Goal: Task Accomplishment & Management: Complete application form

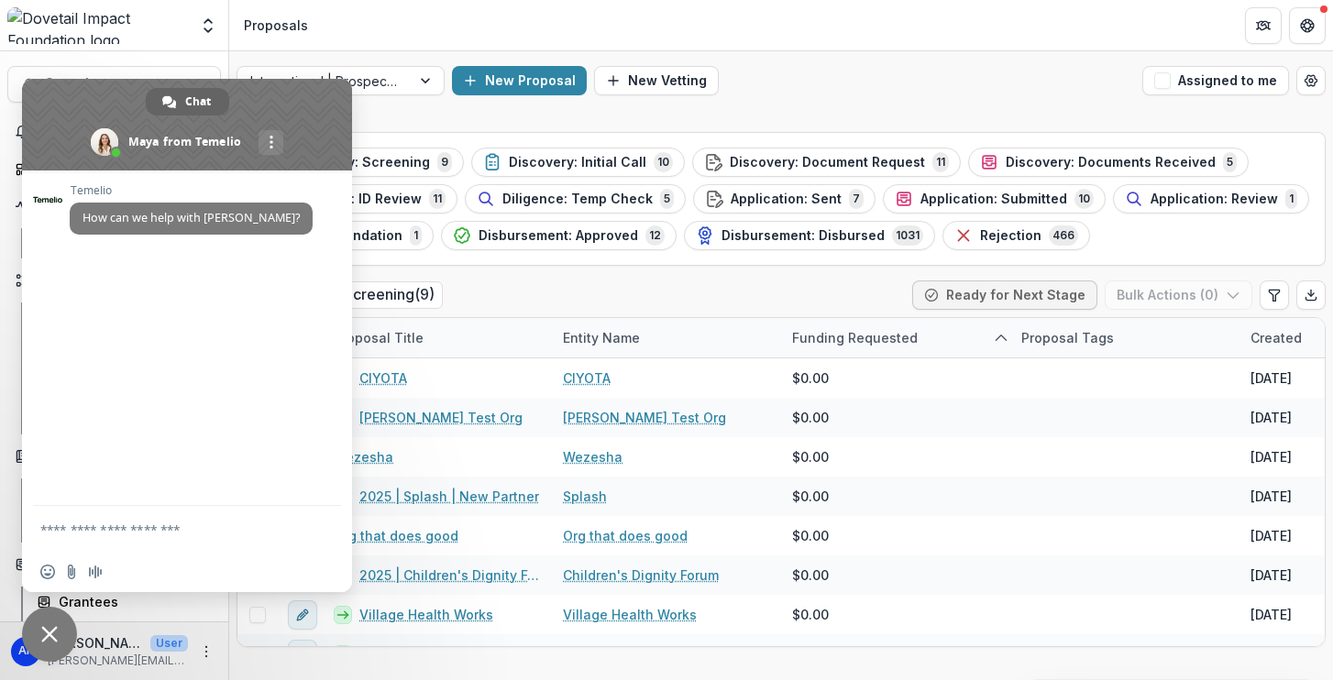
click at [60, 639] on span "Close chat" at bounding box center [49, 634] width 55 height 55
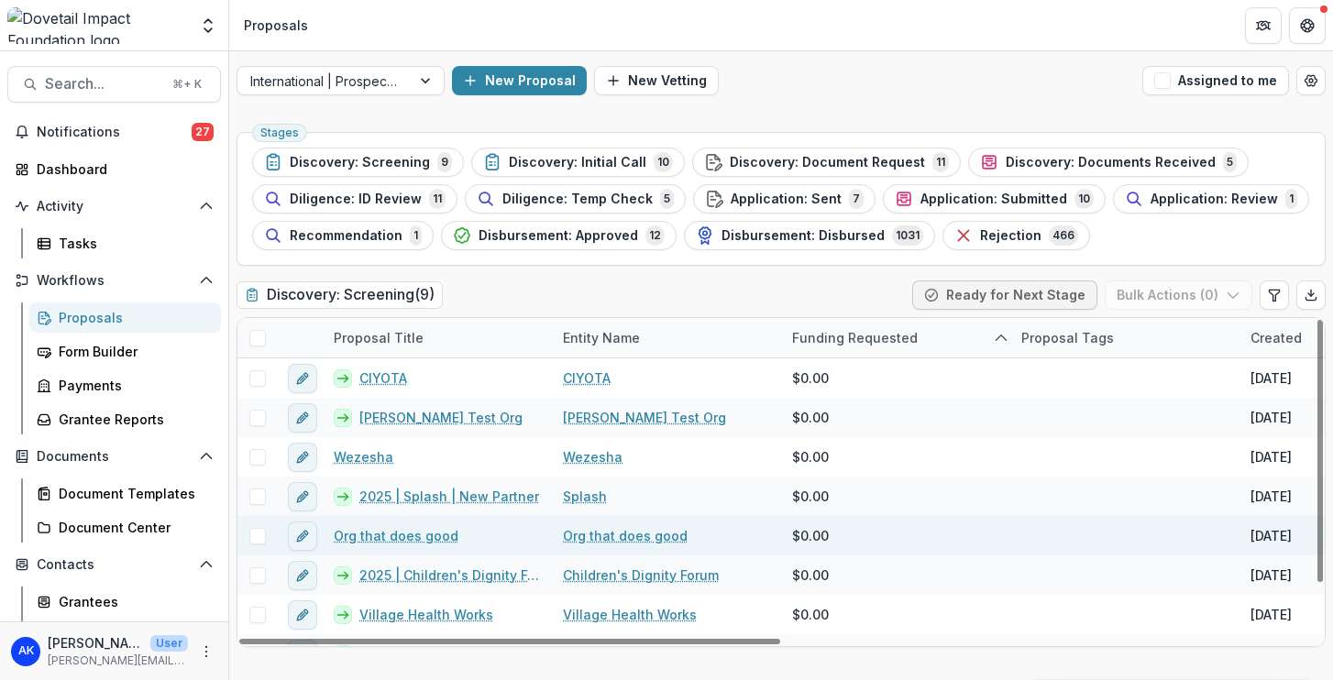
click at [425, 536] on link "Org that does good" at bounding box center [396, 535] width 125 height 19
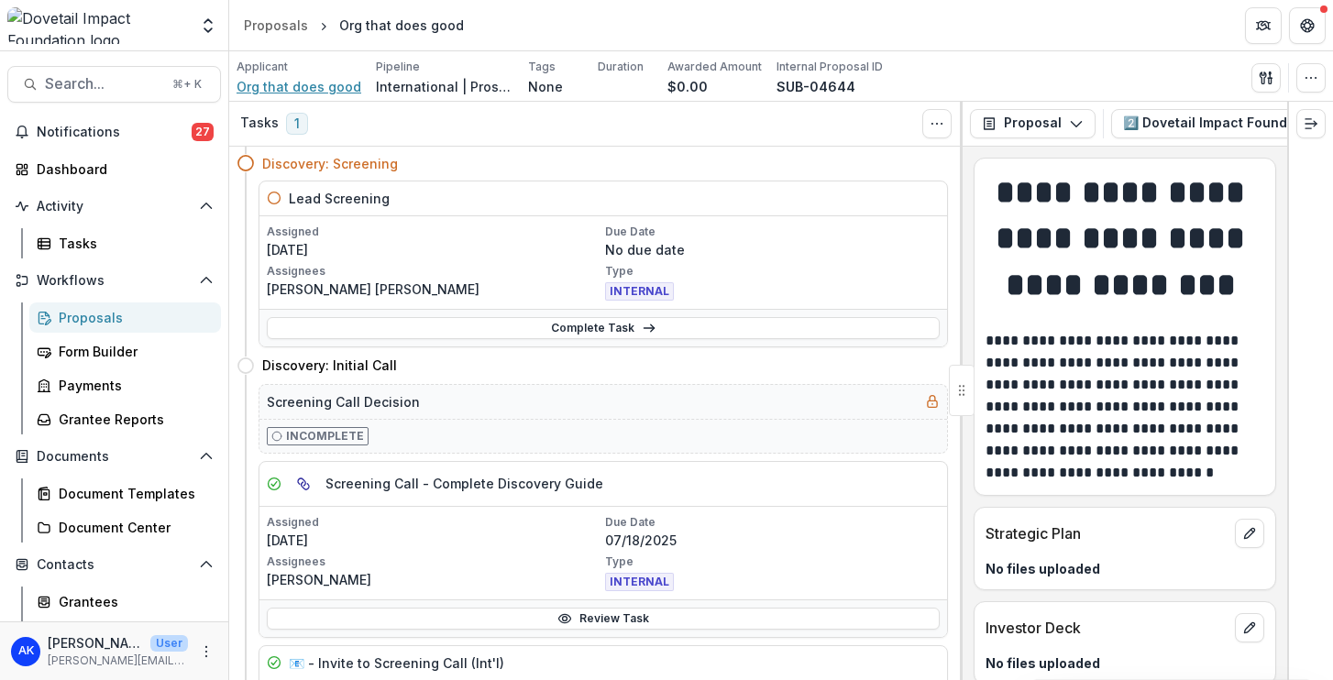
click at [317, 91] on span "Org that does good" at bounding box center [298, 86] width 125 height 19
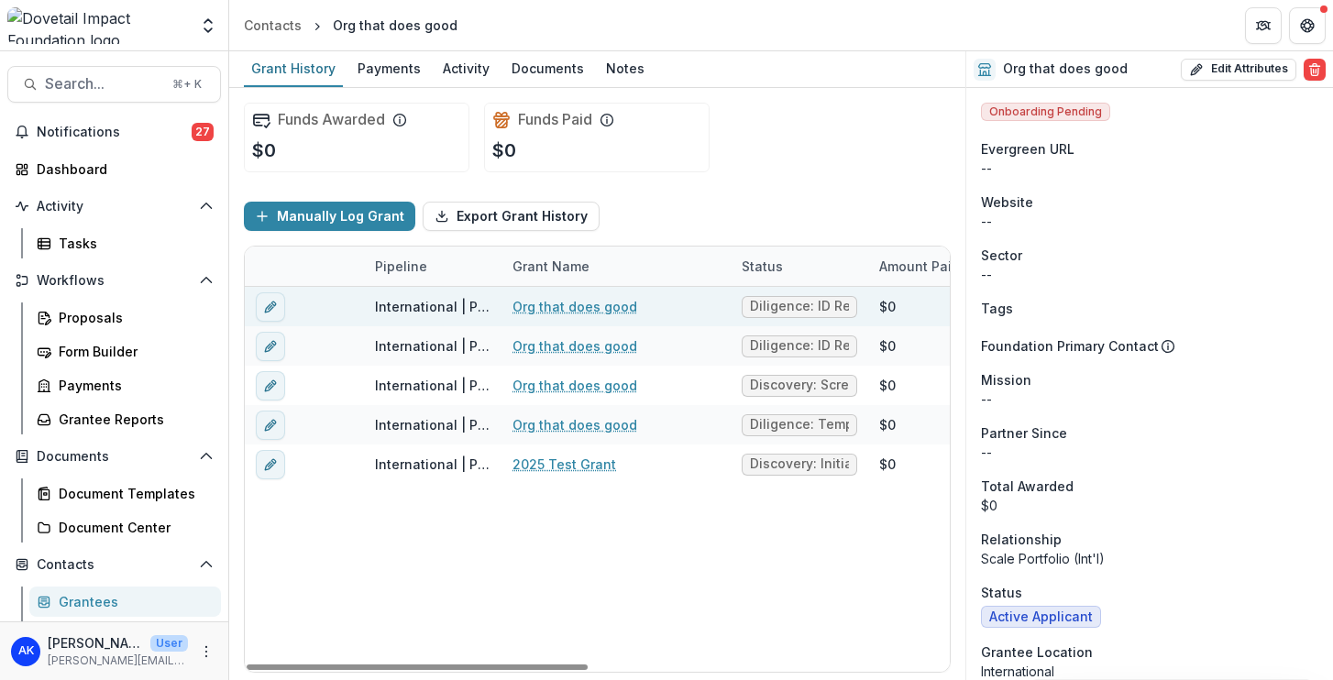
click at [547, 311] on link "Org that does good" at bounding box center [574, 306] width 125 height 19
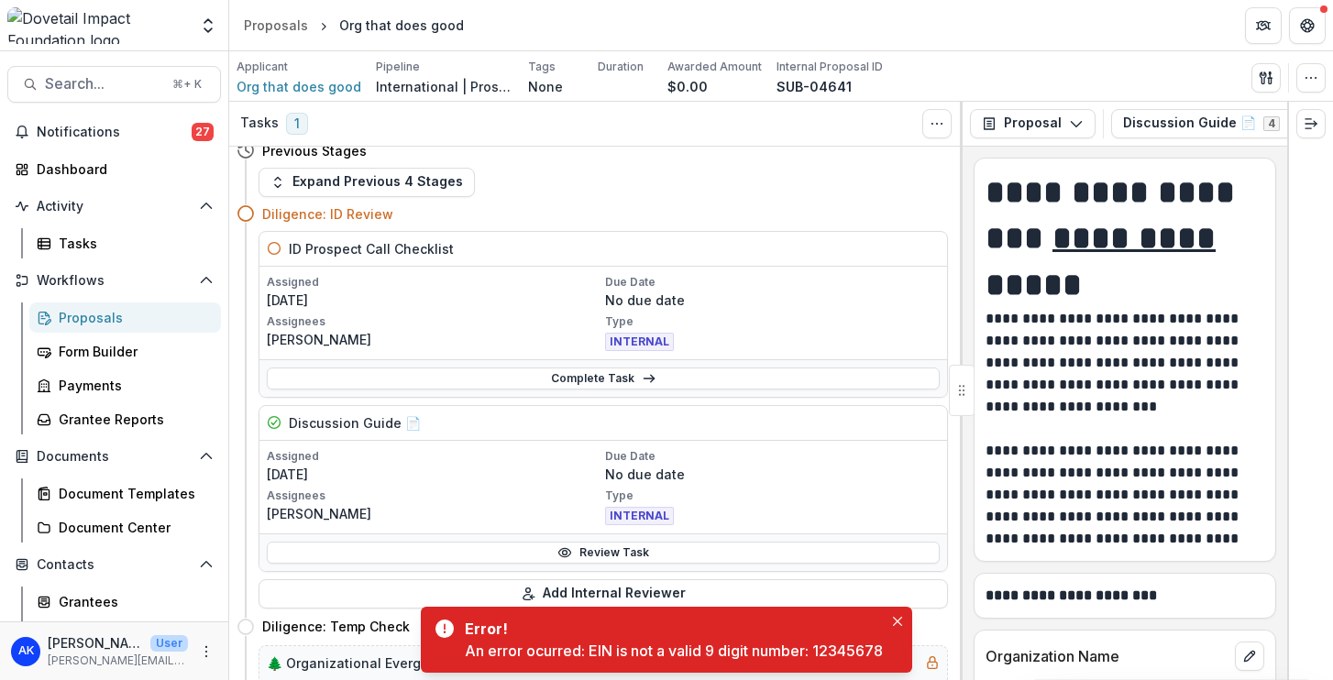
scroll to position [32, 0]
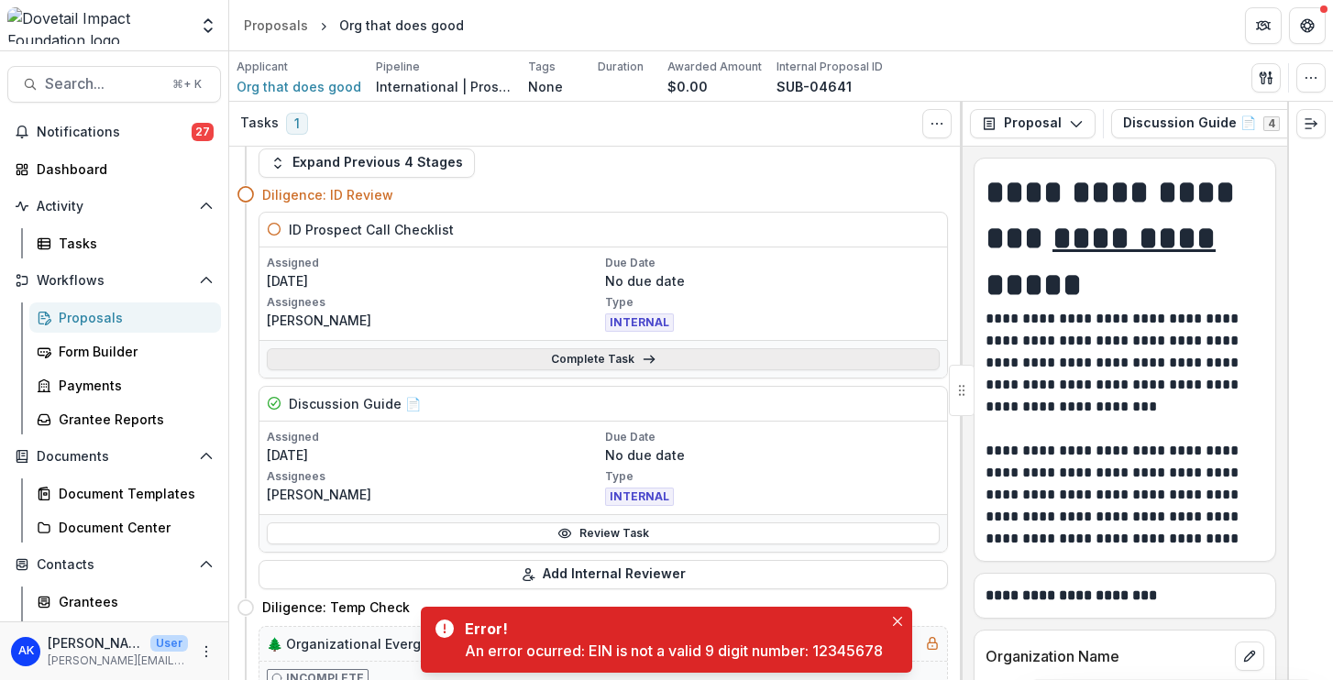
click at [609, 357] on link "Complete Task" at bounding box center [603, 359] width 673 height 22
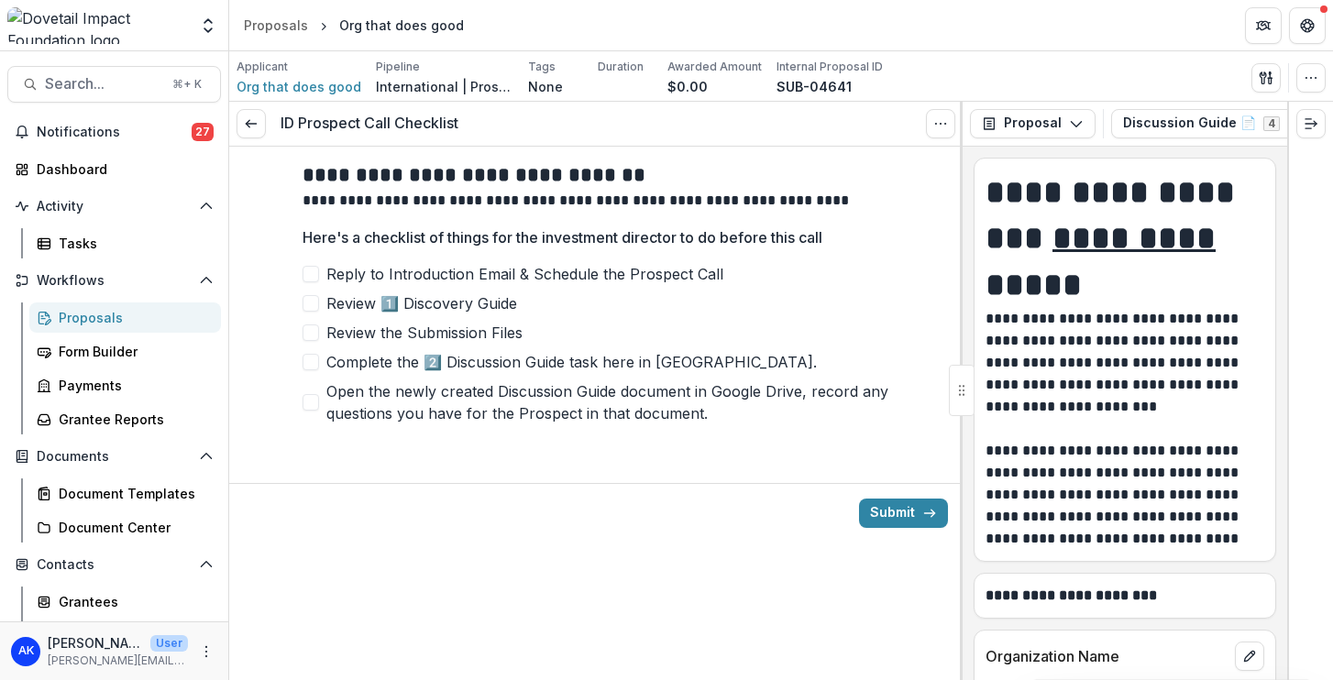
click at [497, 280] on span "Reply to Introduction Email & Schedule the Prospect Call" at bounding box center [524, 274] width 397 height 22
click at [497, 300] on span "Review 1️⃣ Discovery Guide" at bounding box center [421, 303] width 191 height 22
click at [498, 335] on span "Review the Submission Files" at bounding box center [424, 333] width 196 height 22
click at [532, 365] on span "Complete the 2️⃣ Discussion Guide task here in Temelio." at bounding box center [571, 362] width 490 height 22
click at [554, 408] on span "Open the newly created Discussion Guide document in Google Drive, record any qu…" at bounding box center [607, 402] width 563 height 44
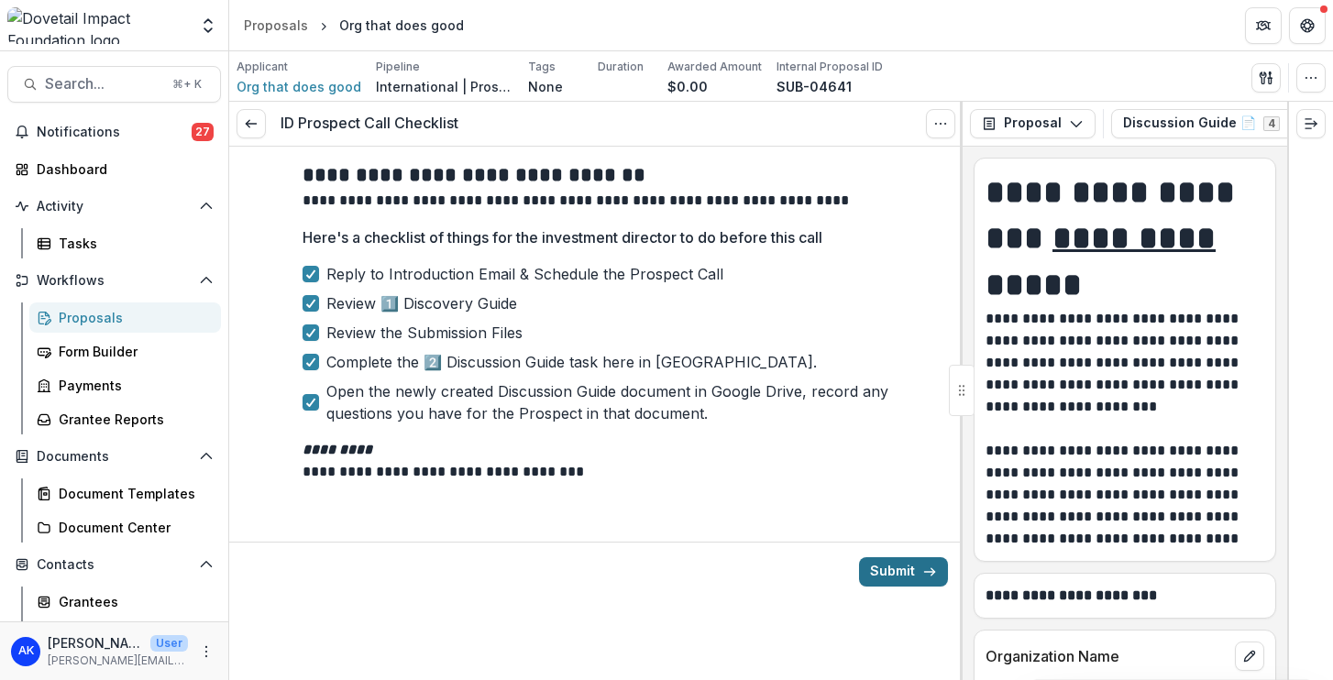
click at [885, 566] on button "Submit" at bounding box center [903, 571] width 89 height 29
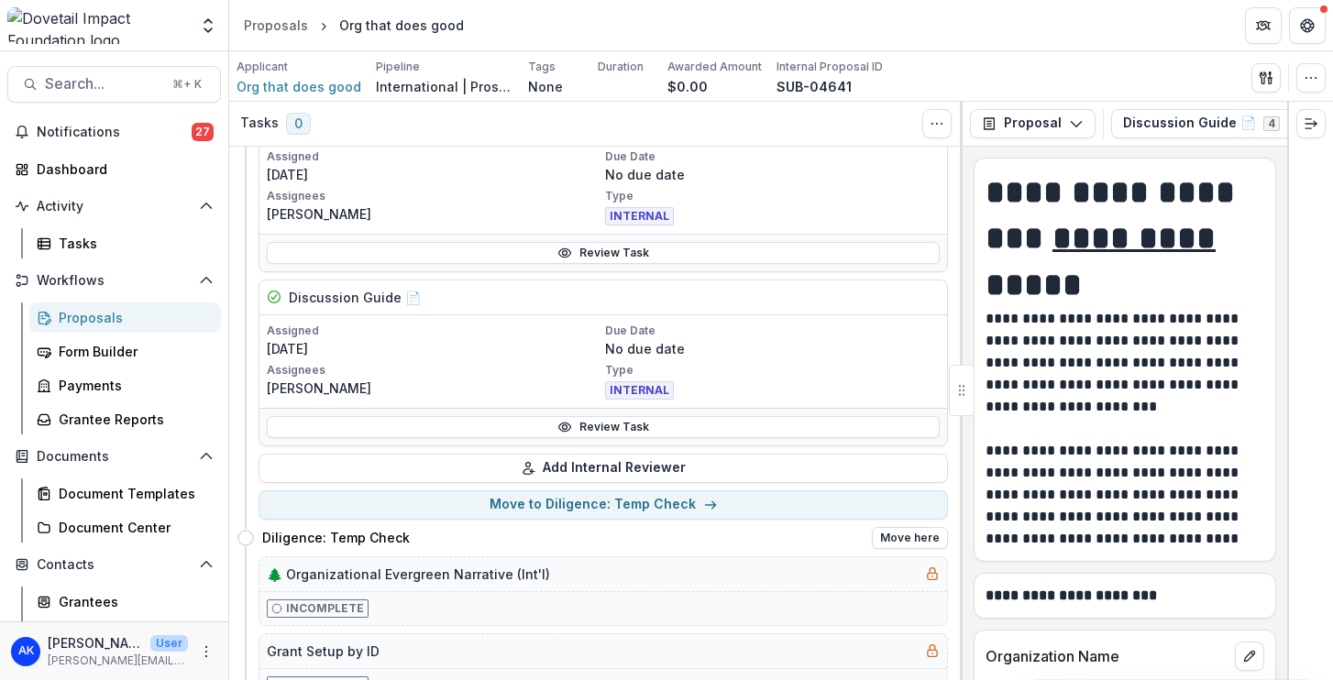
scroll to position [145, 0]
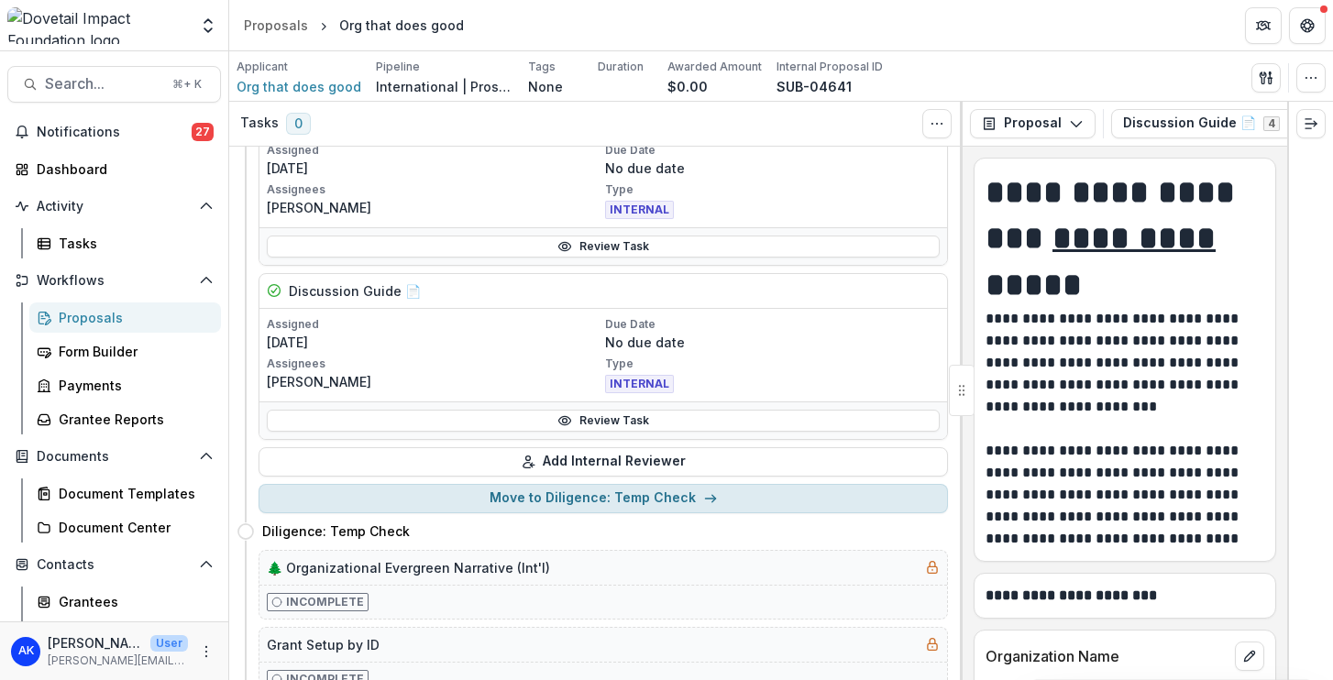
click at [614, 500] on button "Move to Diligence: Temp Check" at bounding box center [602, 498] width 689 height 29
select select "**********"
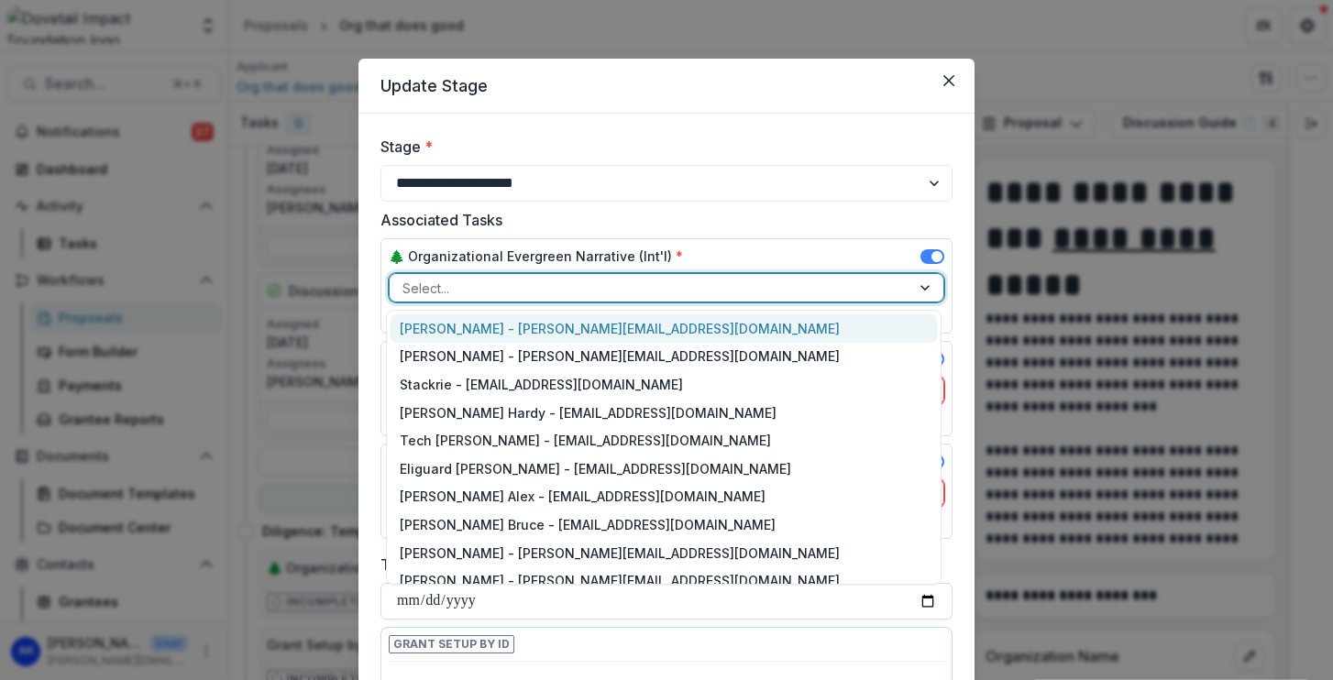
click at [598, 291] on div at bounding box center [649, 288] width 495 height 23
click at [623, 332] on div "Anna Koons - anna@dovetailimpact.org" at bounding box center [663, 328] width 546 height 28
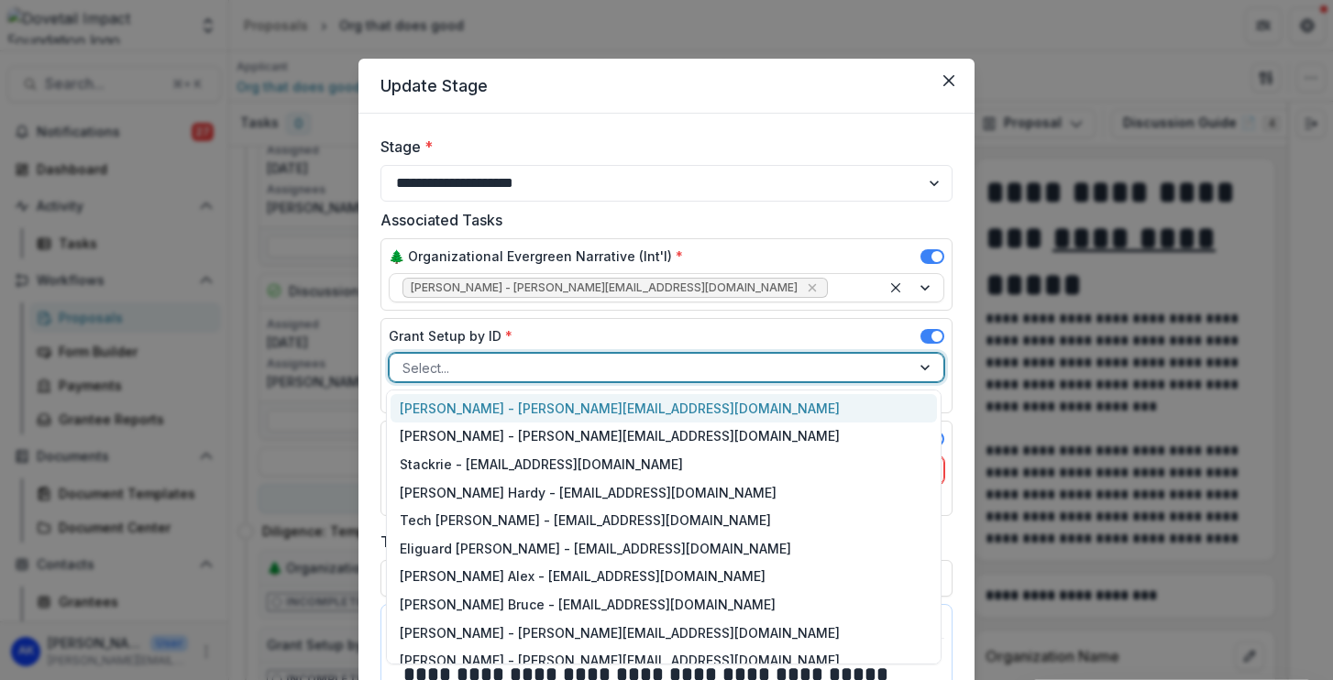
click at [636, 373] on div at bounding box center [649, 368] width 495 height 23
click at [640, 407] on div "Anna Koons - anna@dovetailimpact.org" at bounding box center [663, 408] width 546 height 28
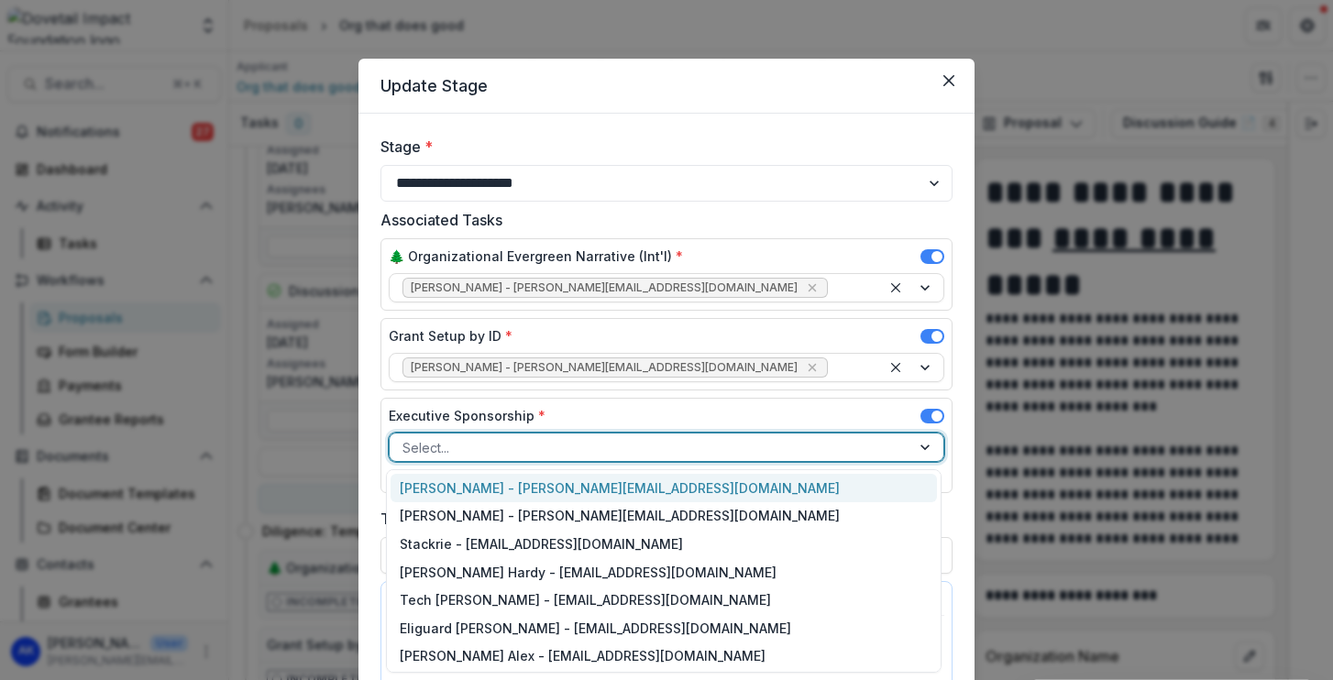
click at [639, 451] on div at bounding box center [649, 447] width 495 height 23
click at [644, 474] on div "Anna Koons - anna@dovetailimpact.org" at bounding box center [663, 488] width 546 height 28
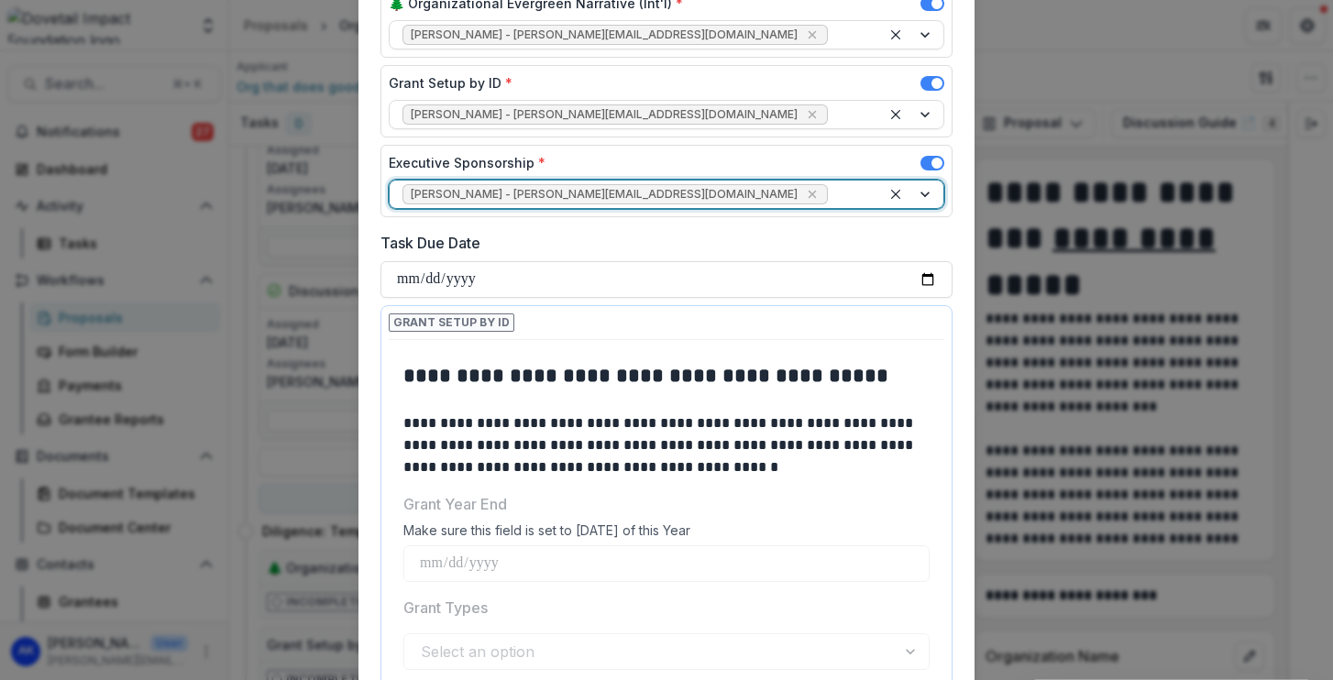
scroll to position [496, 0]
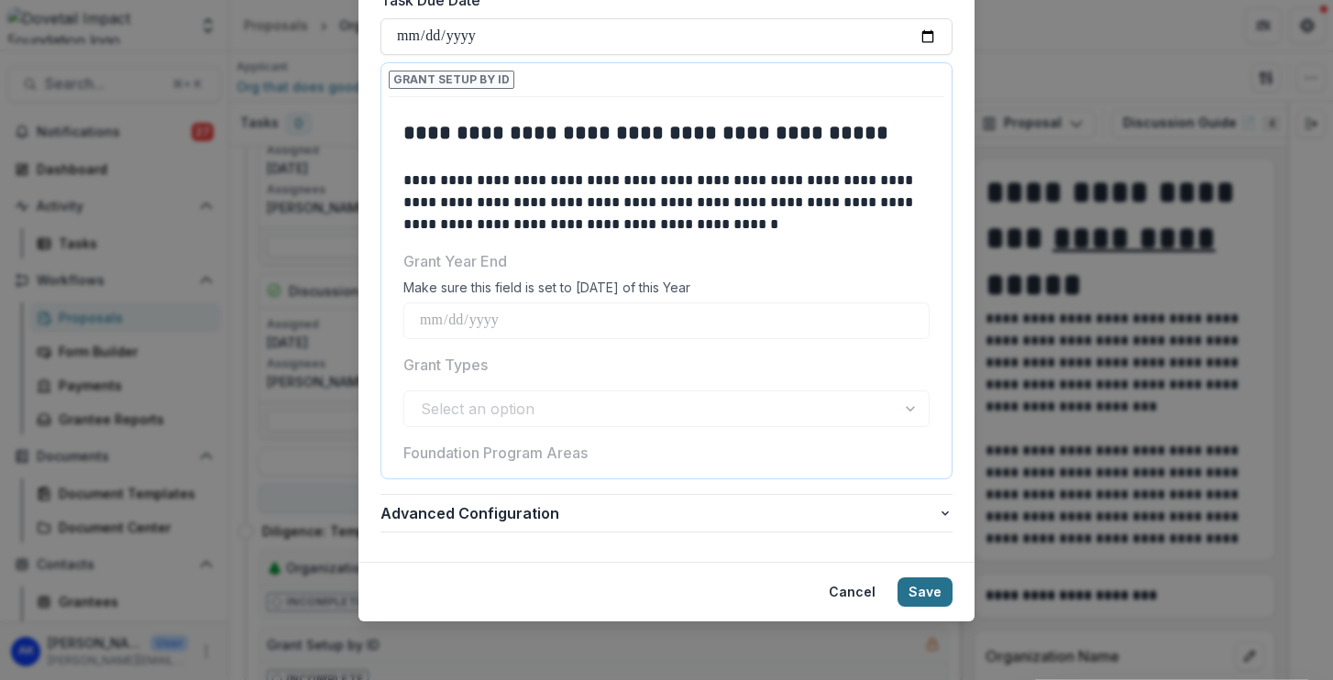
click at [918, 594] on button "Save" at bounding box center [924, 591] width 55 height 29
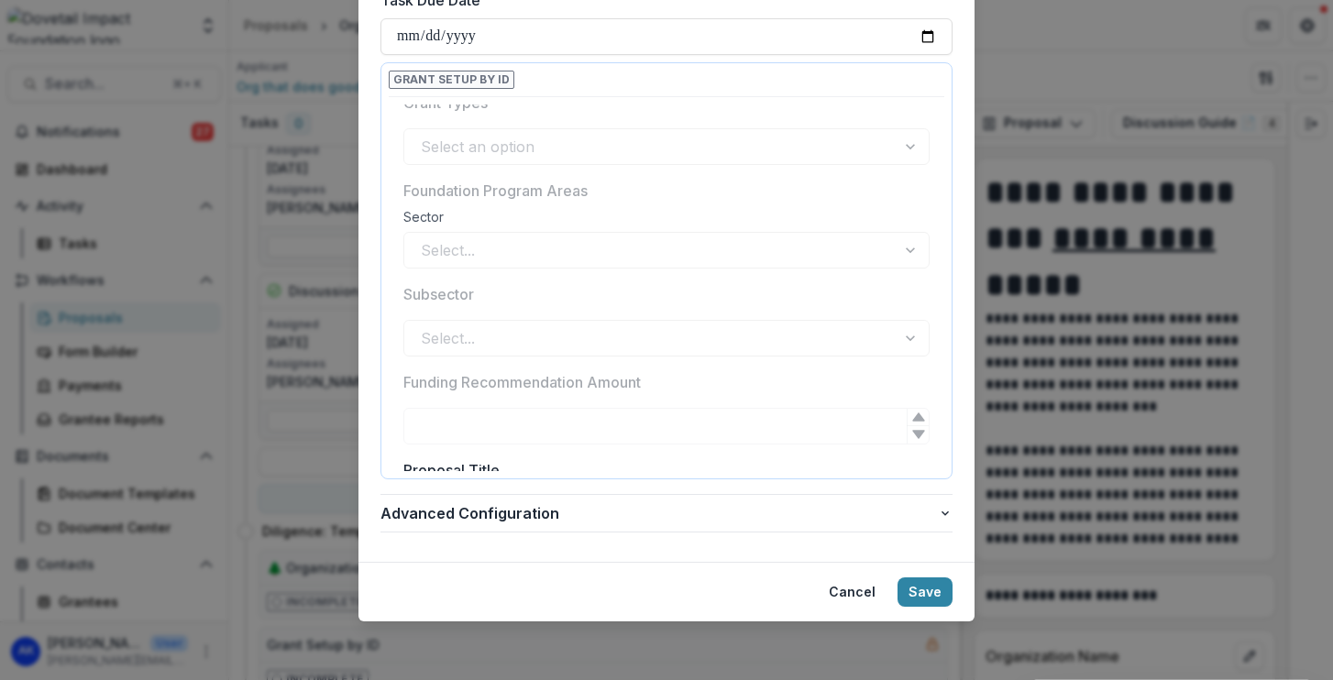
scroll to position [289, 0]
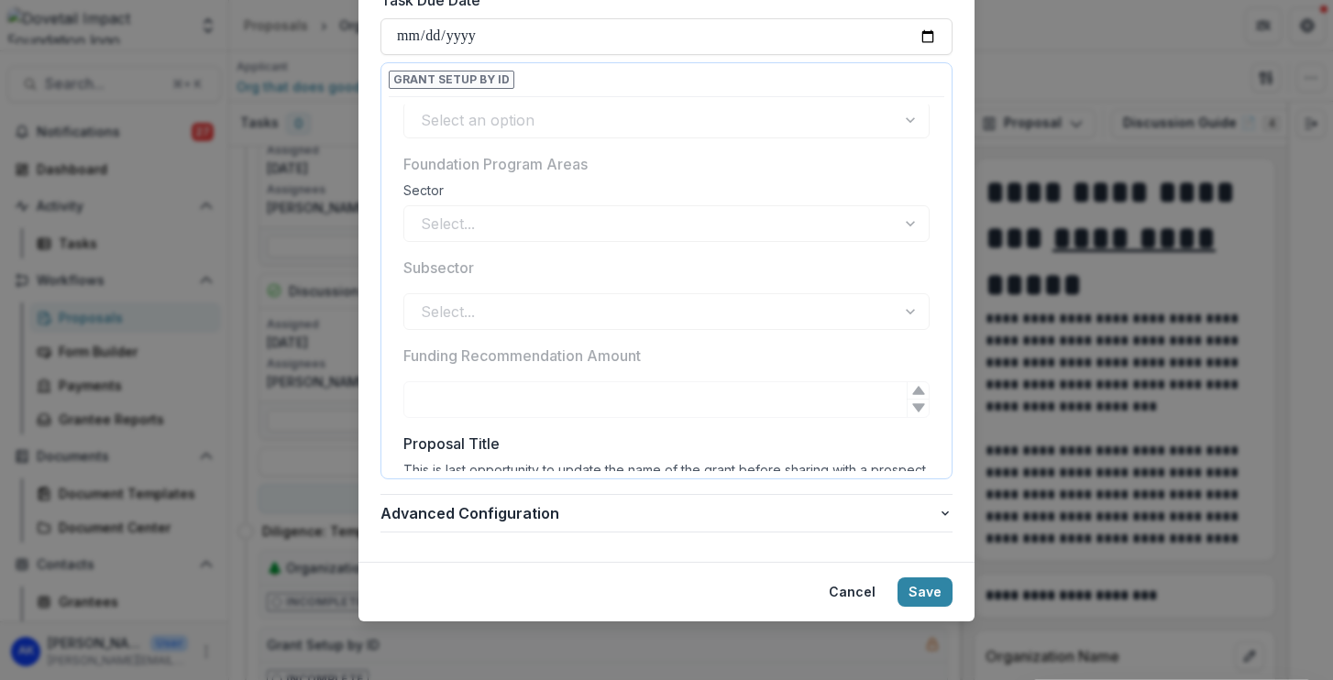
drag, startPoint x: 915, startPoint y: 589, endPoint x: 915, endPoint y: 555, distance: 33.9
click at [915, 588] on button "Save" at bounding box center [924, 591] width 55 height 29
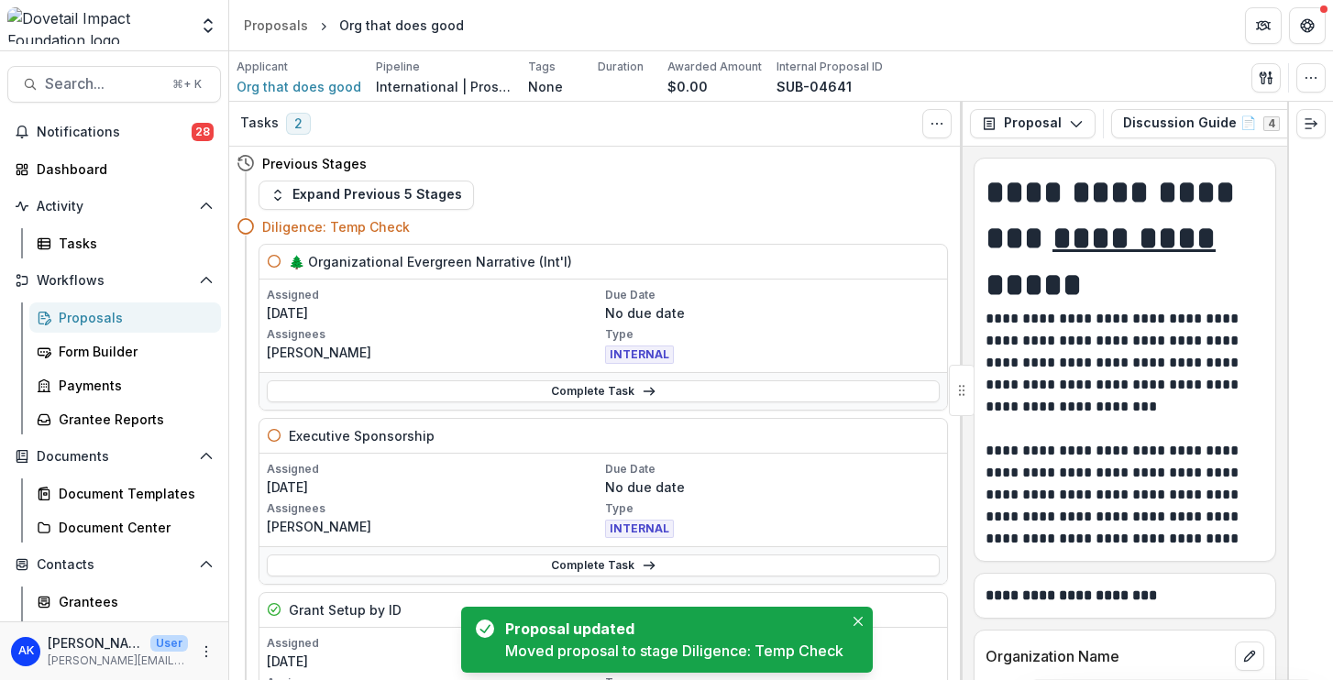
scroll to position [32, 0]
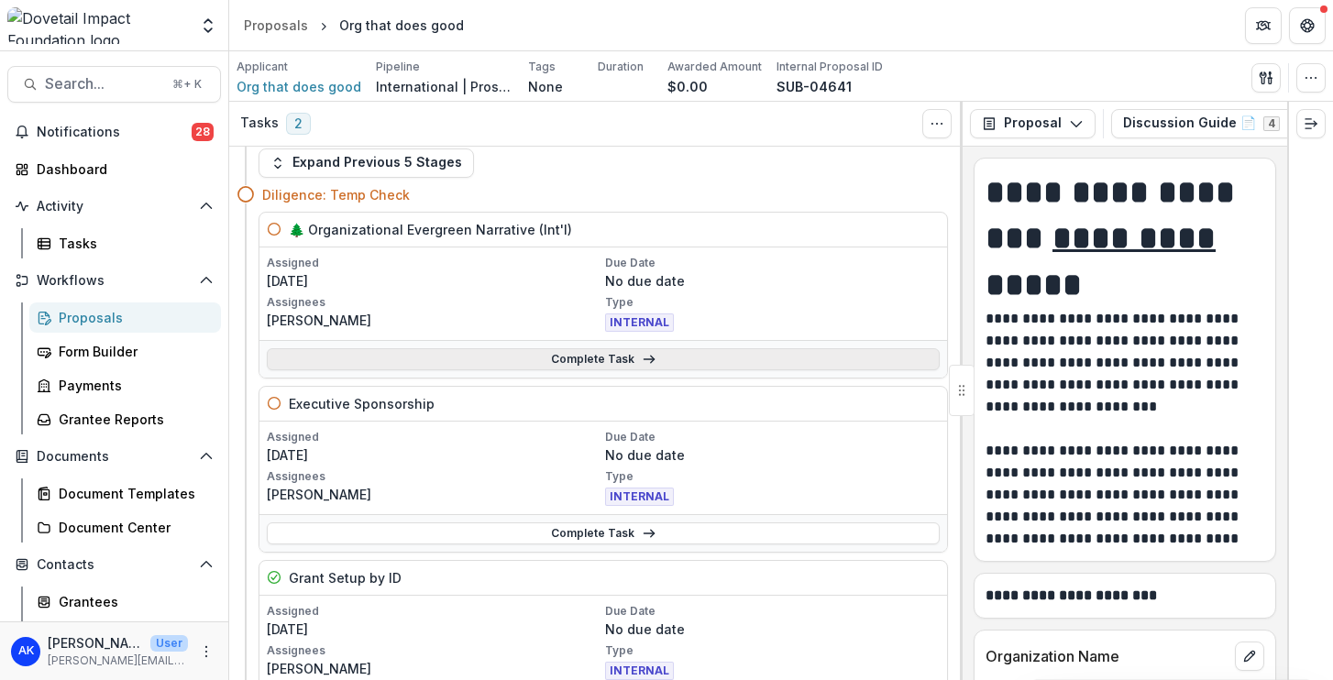
click at [576, 358] on link "Complete Task" at bounding box center [603, 359] width 673 height 22
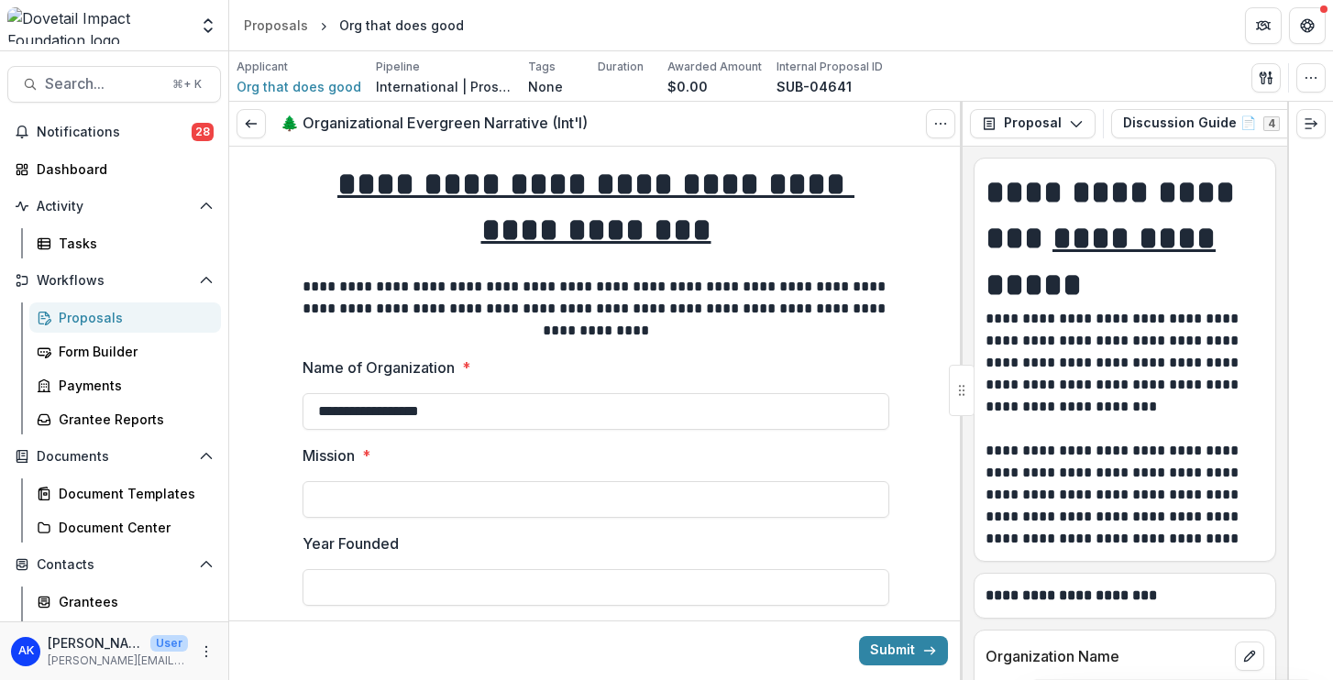
click at [469, 479] on div "Mission *" at bounding box center [595, 481] width 587 height 73
click at [469, 498] on input "Mission *" at bounding box center [595, 499] width 587 height 37
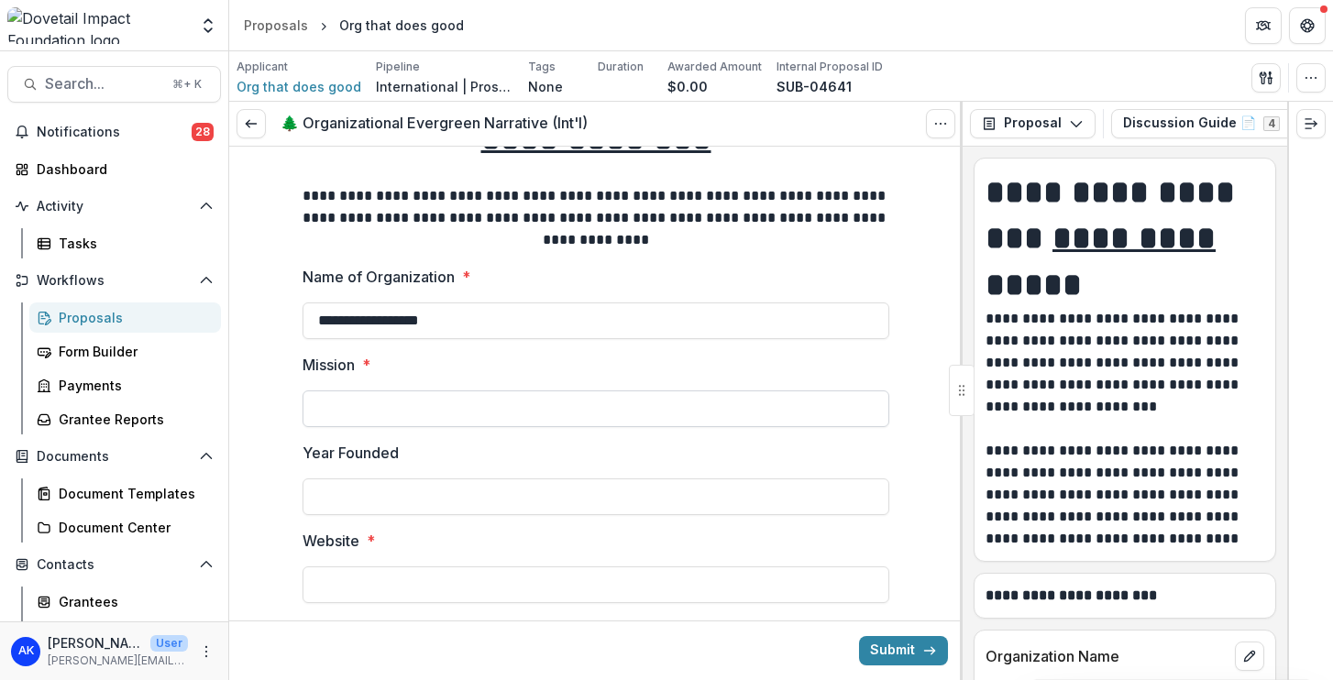
scroll to position [104, 0]
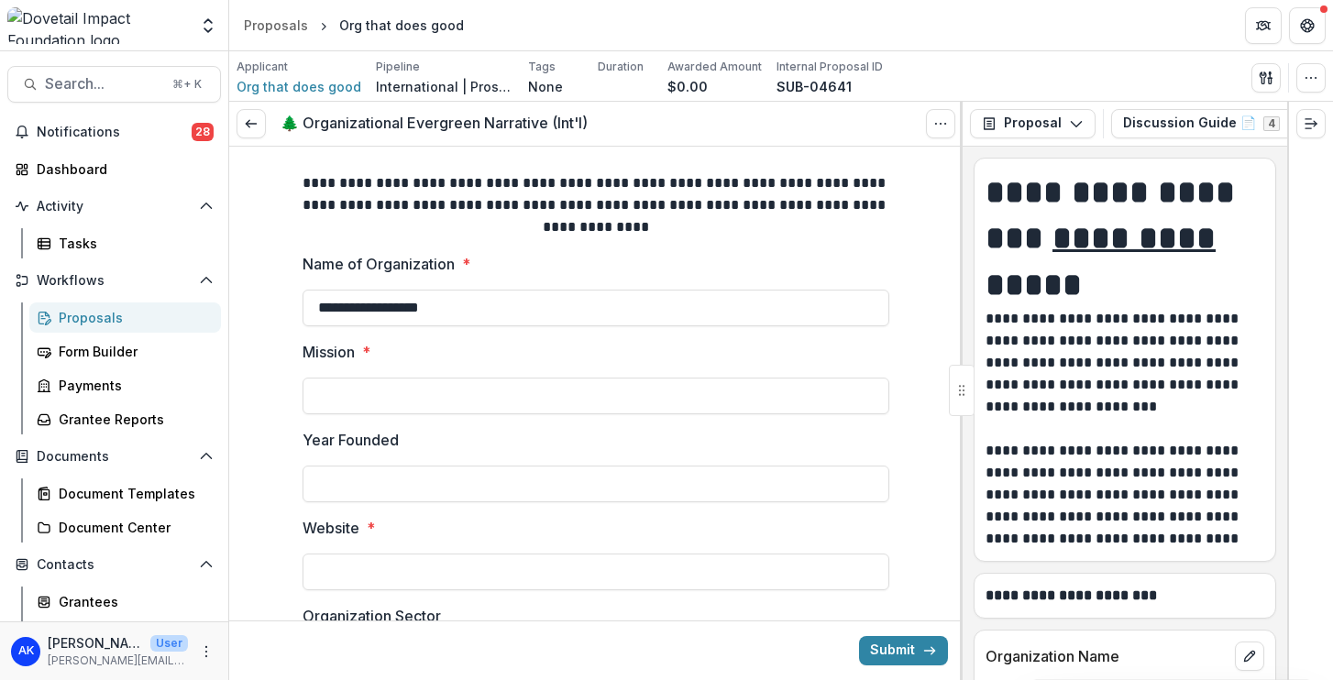
type input "*******"
click at [437, 568] on input "Website *" at bounding box center [595, 572] width 587 height 37
type input "********"
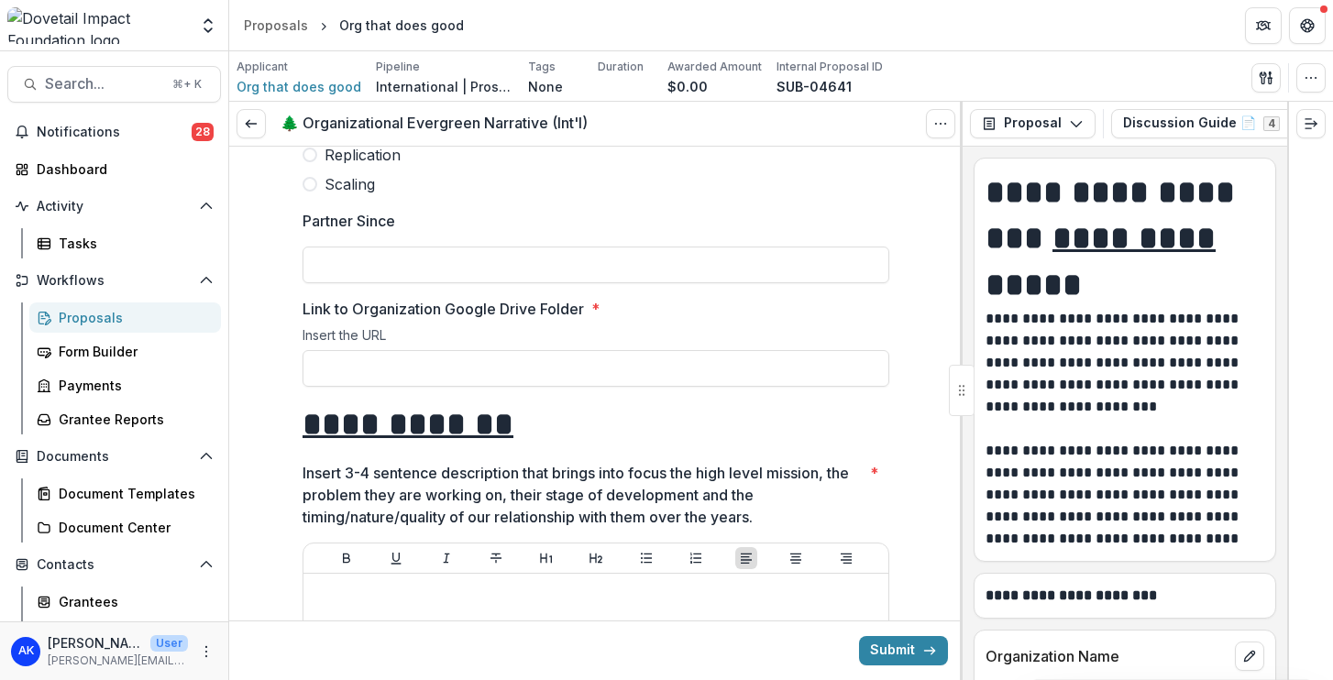
scroll to position [884, 0]
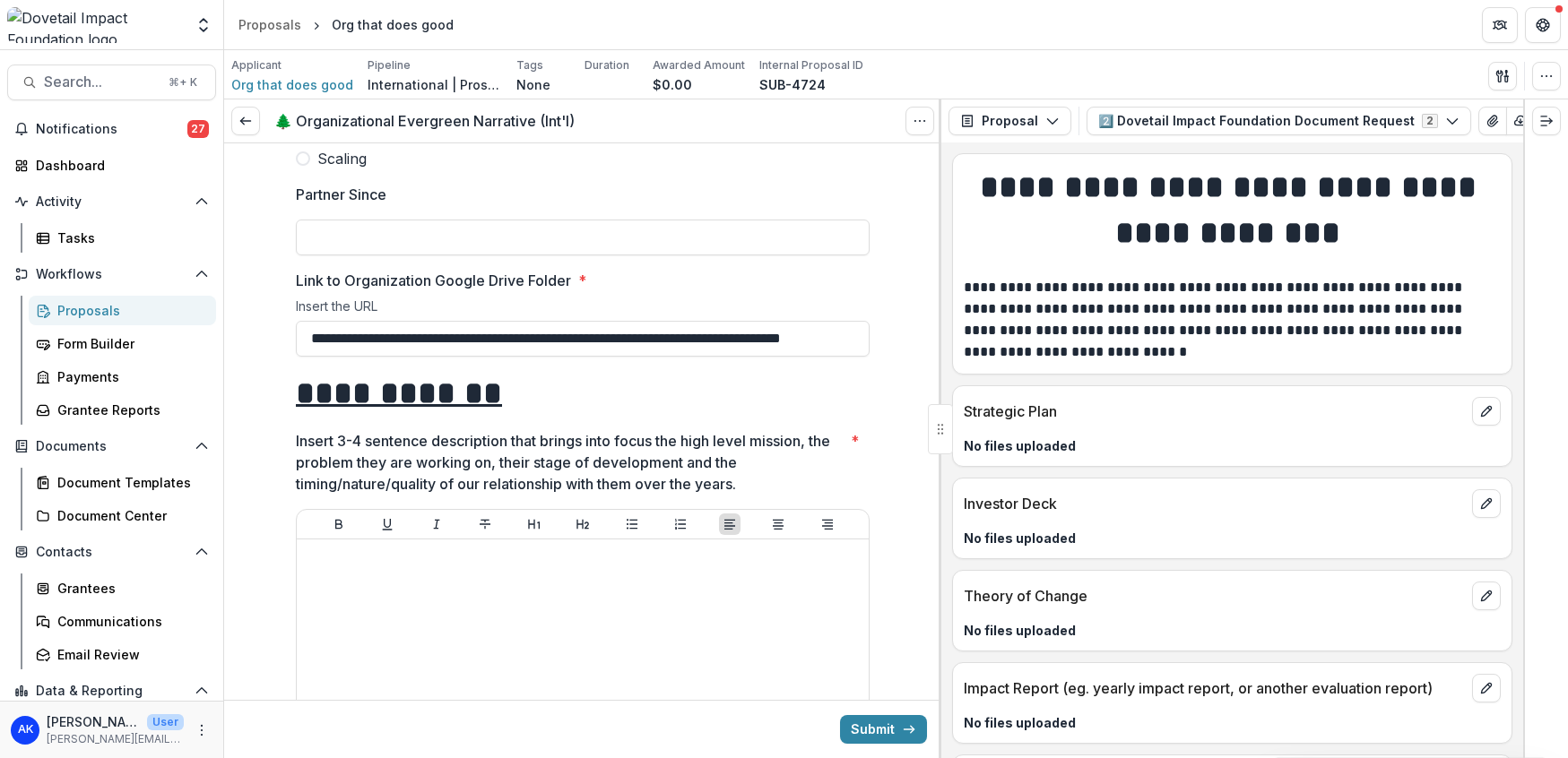
scroll to position [812, 0]
type input "**********"
click at [887, 738] on button "Submit" at bounding box center [883, 729] width 87 height 28
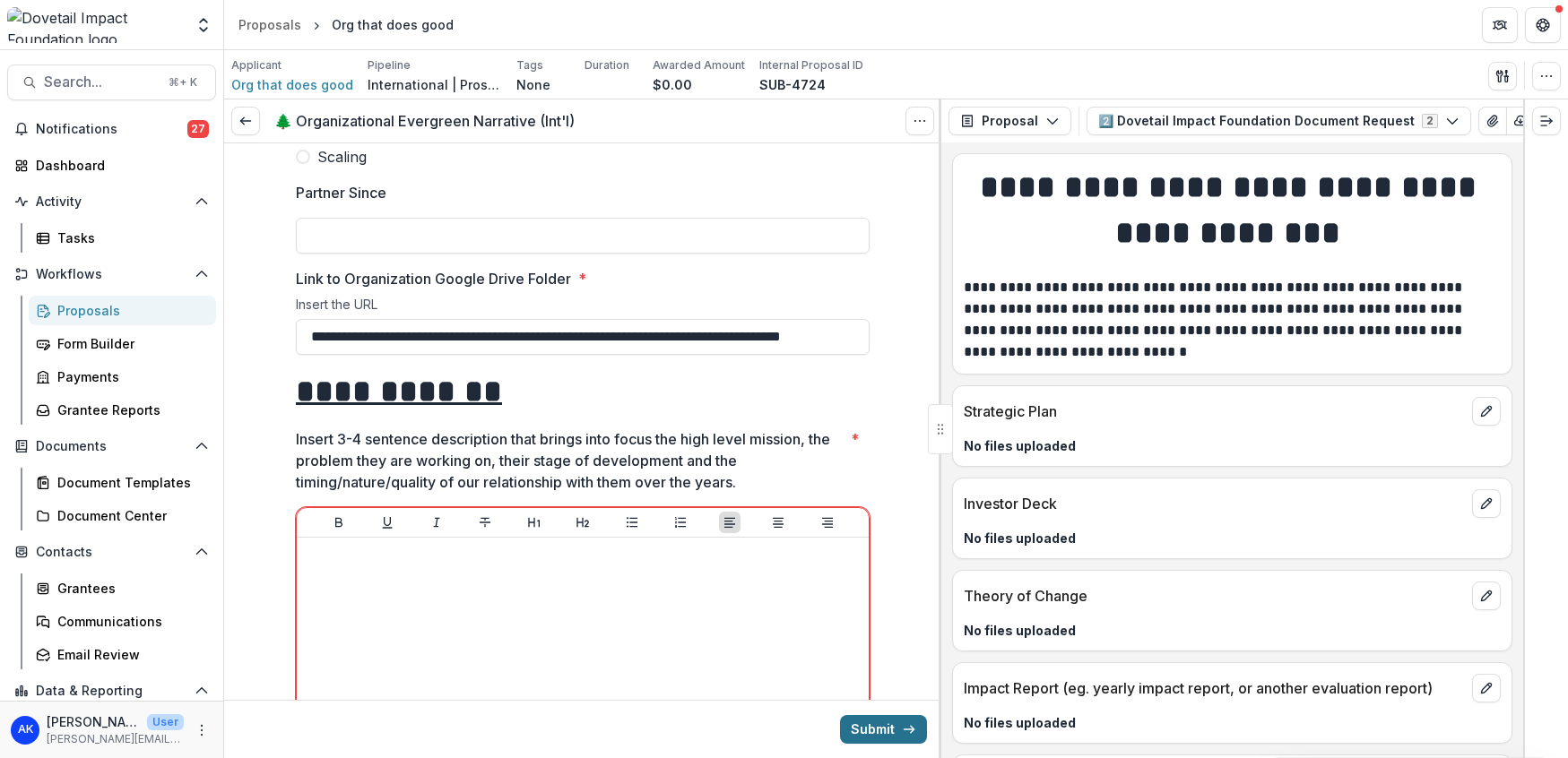
scroll to position [0, 0]
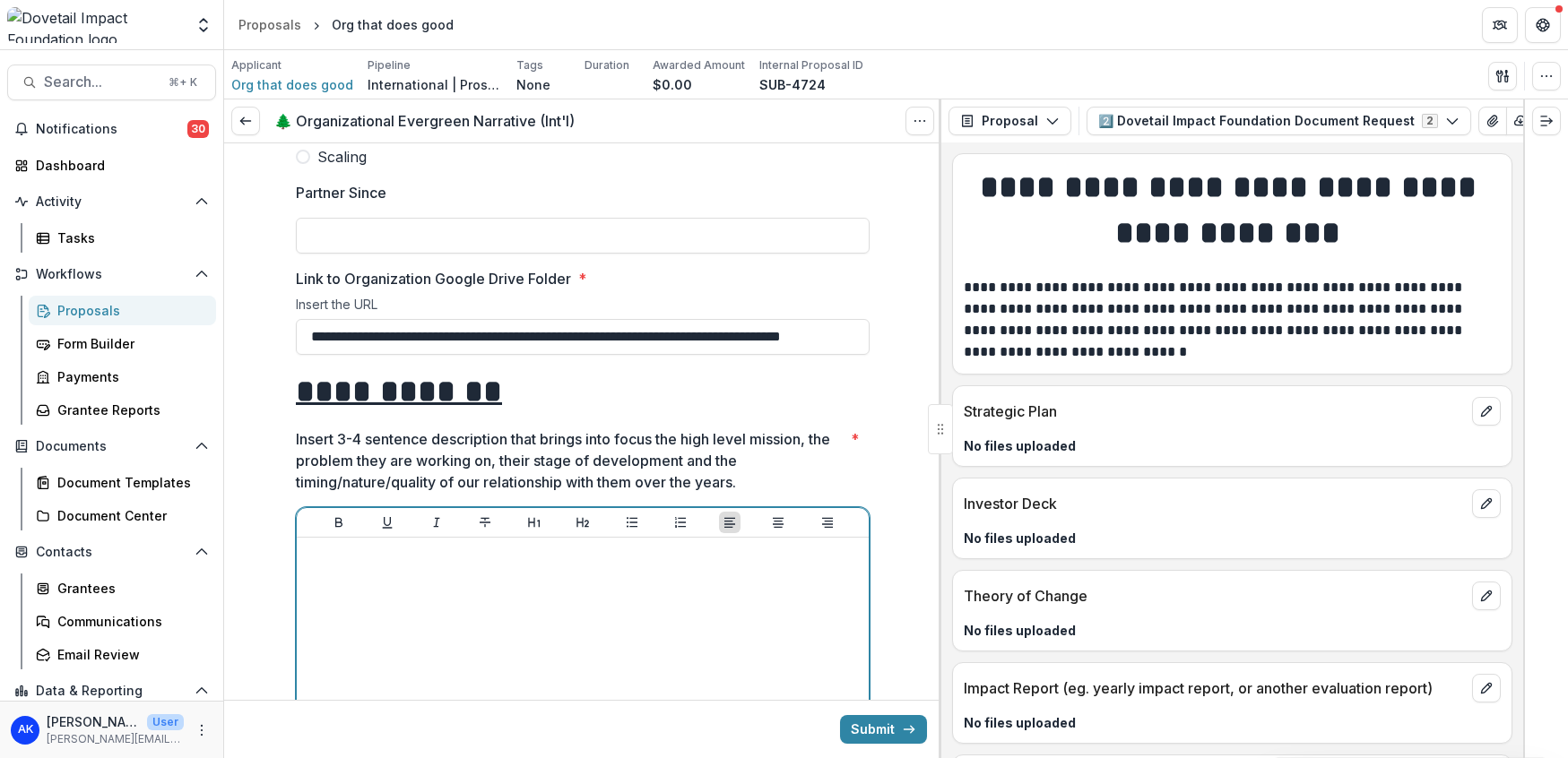
click at [782, 574] on div at bounding box center [583, 679] width 558 height 269
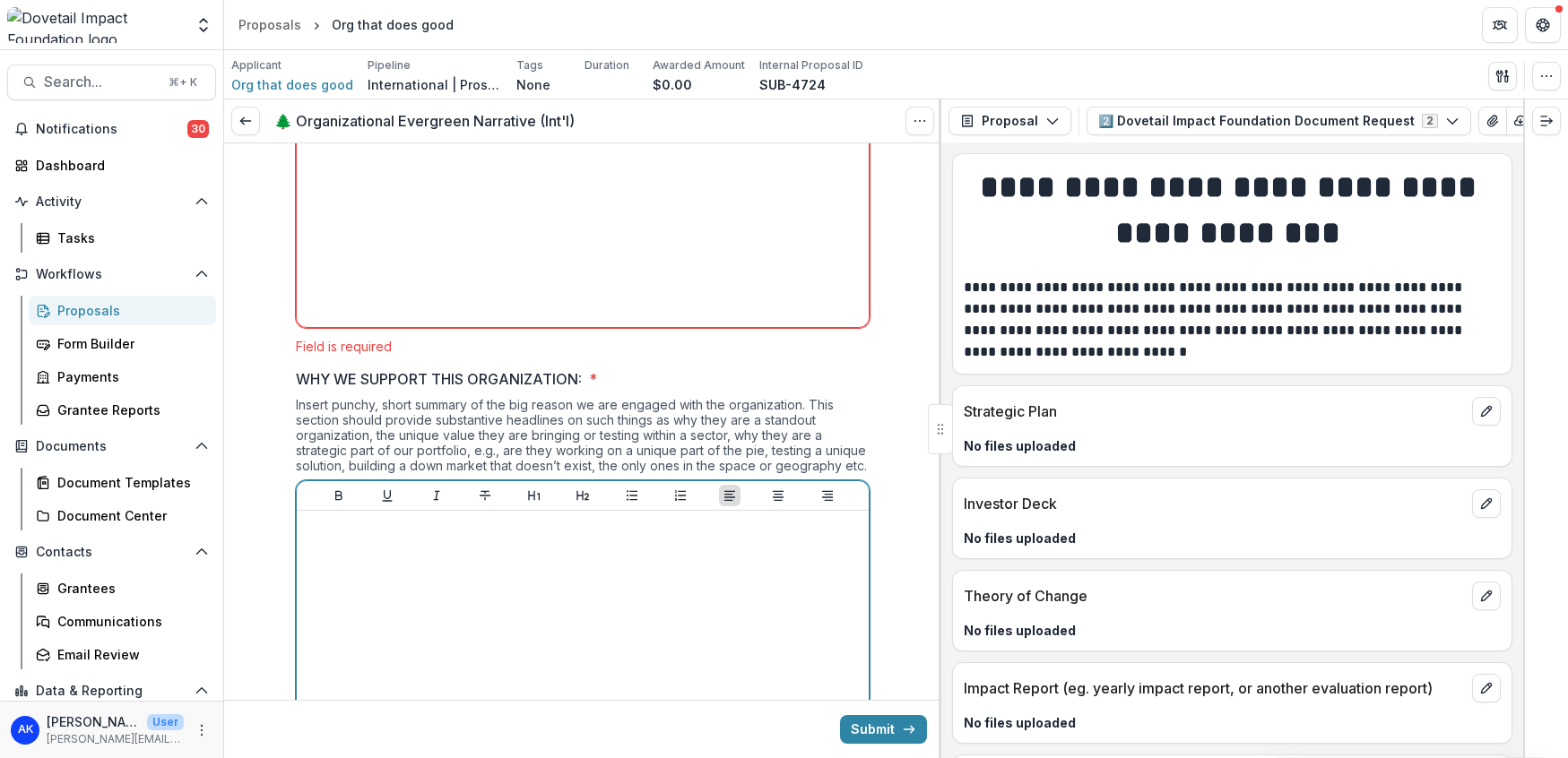
click at [766, 587] on div at bounding box center [583, 652] width 558 height 269
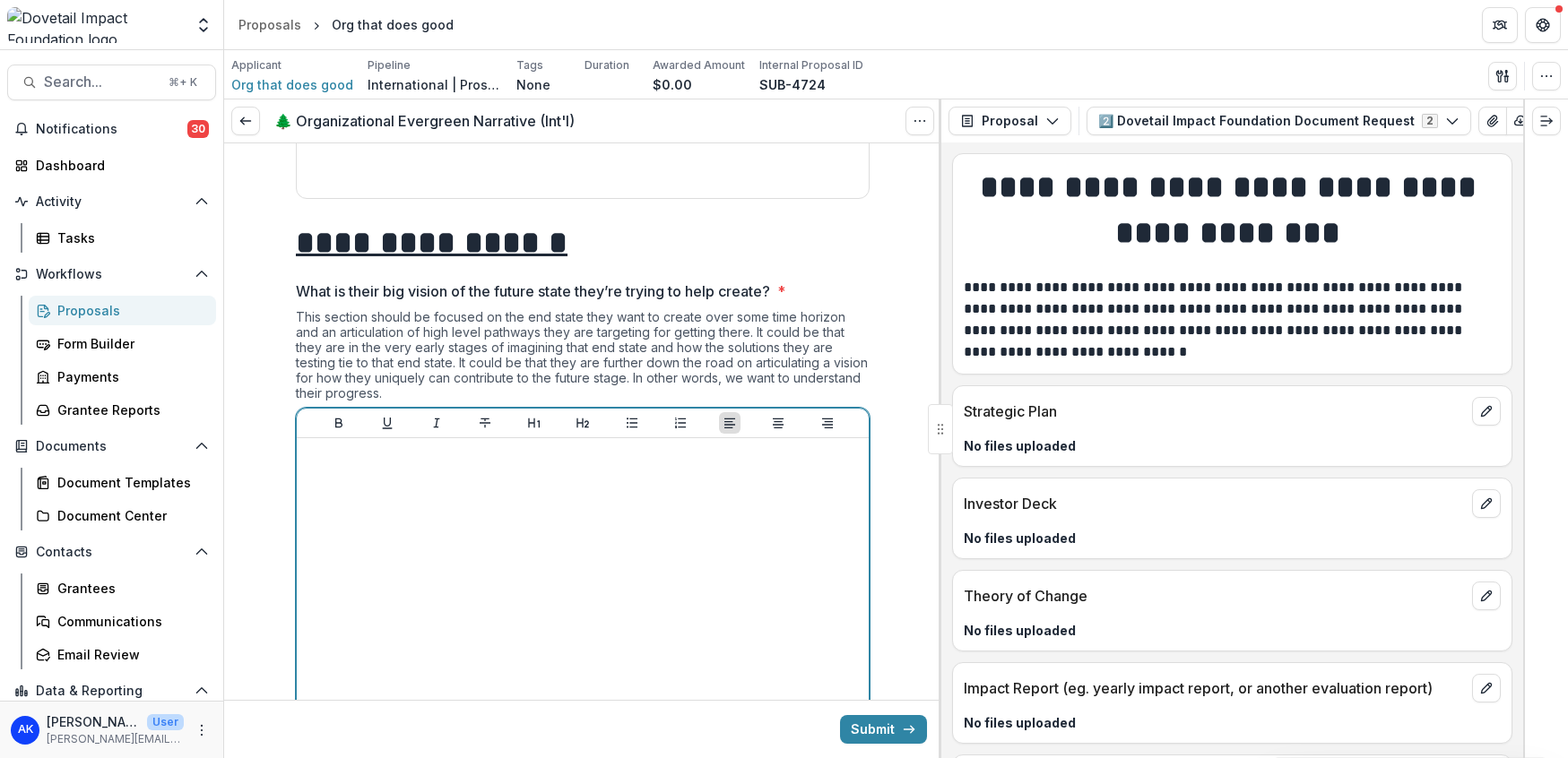
click at [817, 598] on div at bounding box center [583, 580] width 558 height 269
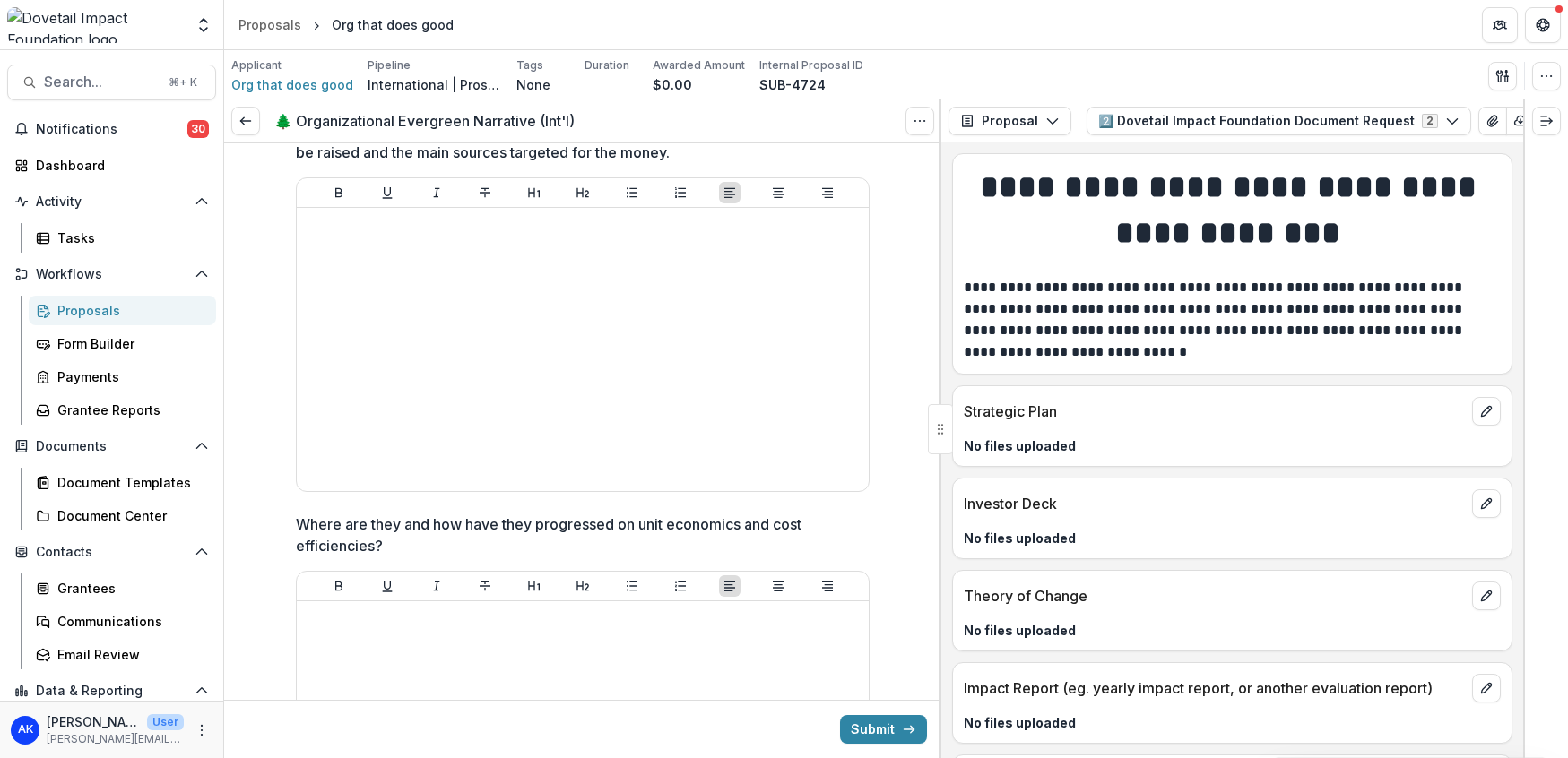
scroll to position [8294, 0]
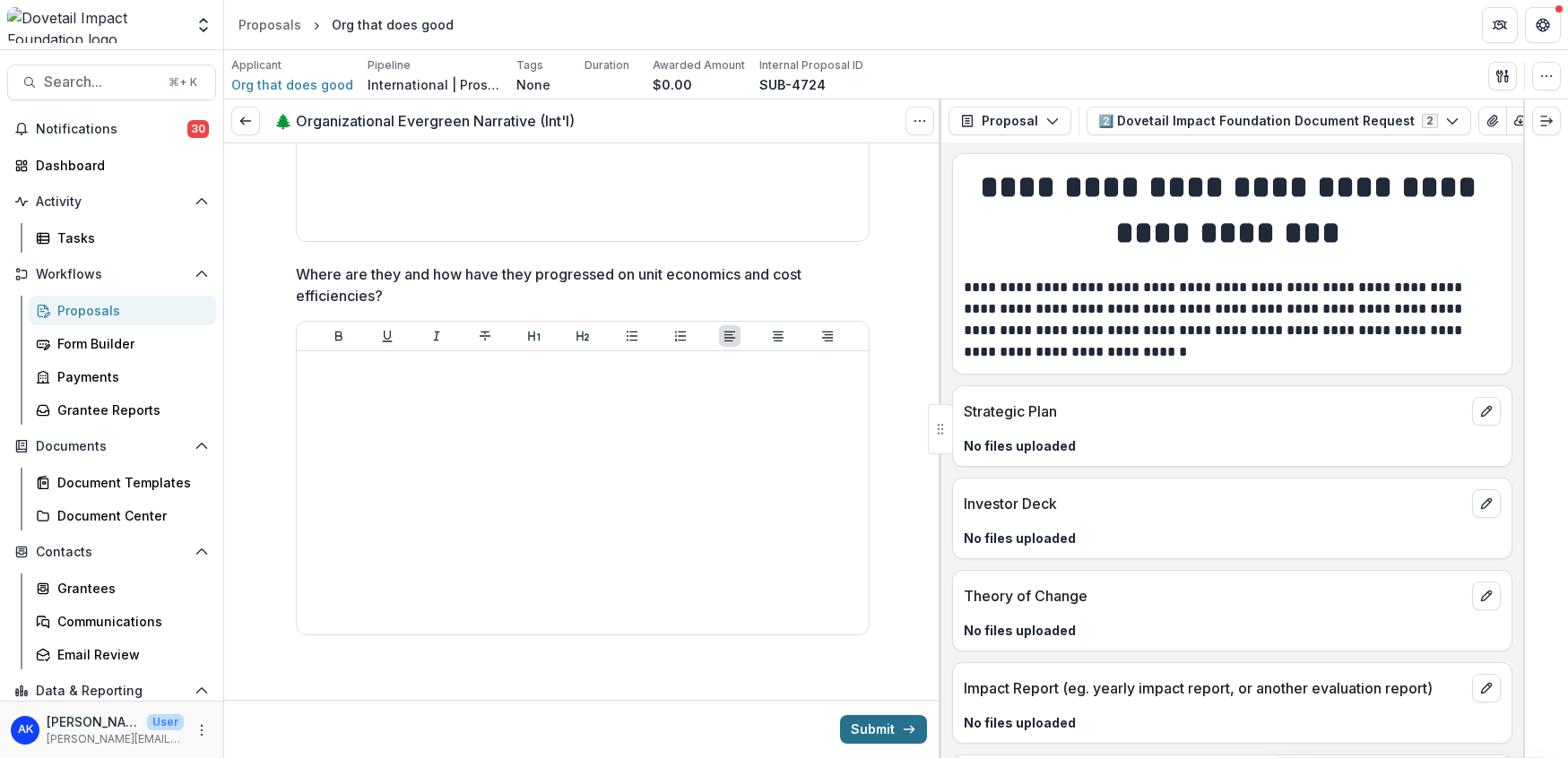
click at [865, 733] on button "Submit" at bounding box center [883, 729] width 87 height 28
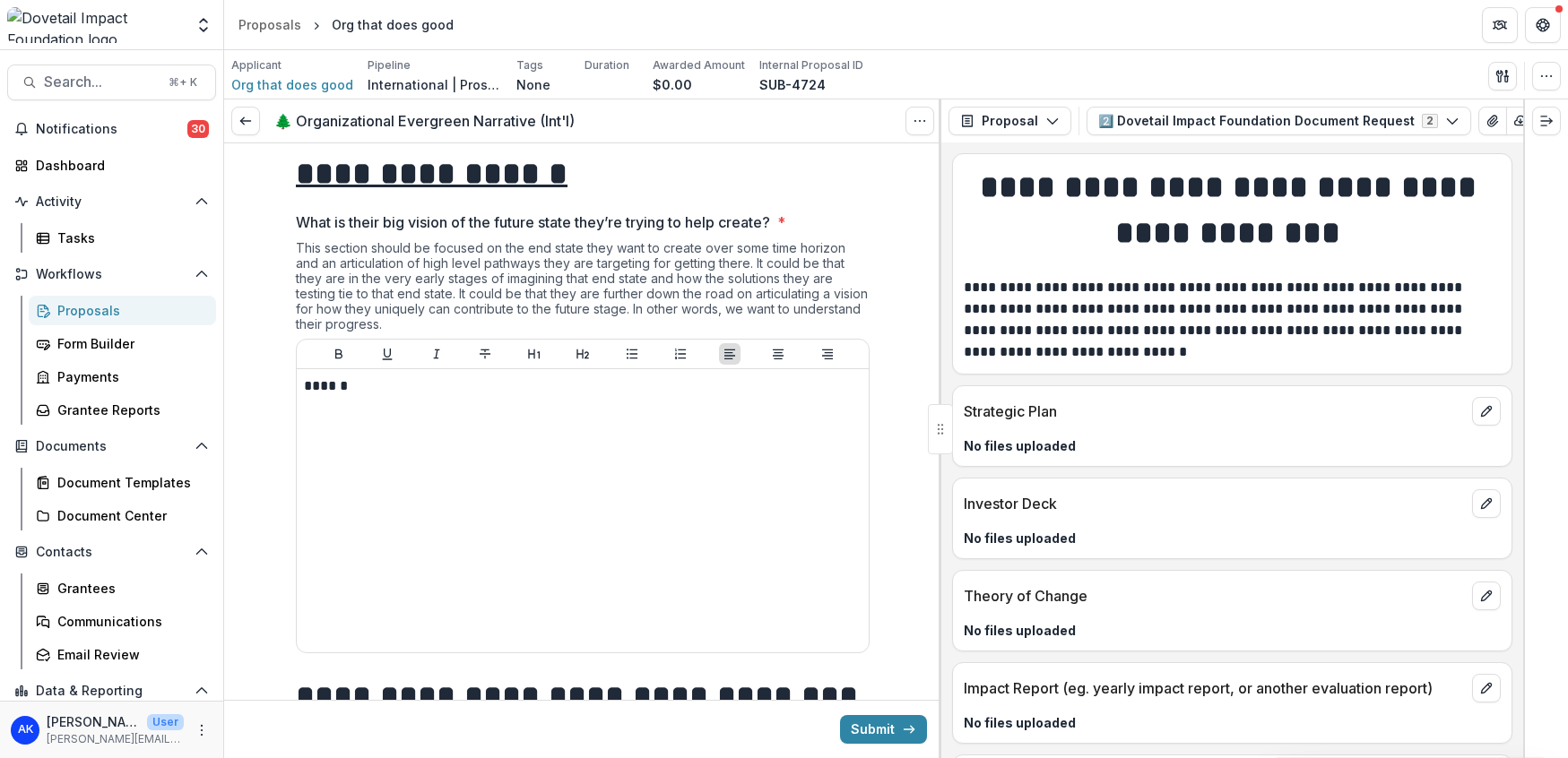
scroll to position [3058, 0]
